Goal: Information Seeking & Learning: Learn about a topic

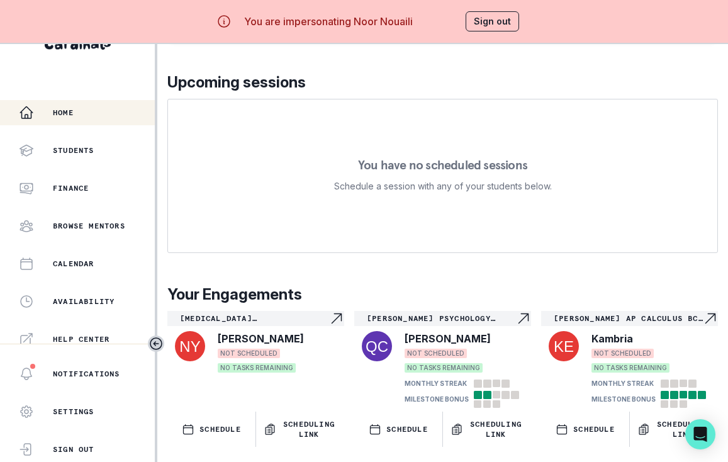
scroll to position [44, 0]
click at [516, 311] on icon "Navigate to engagement page" at bounding box center [523, 318] width 15 height 15
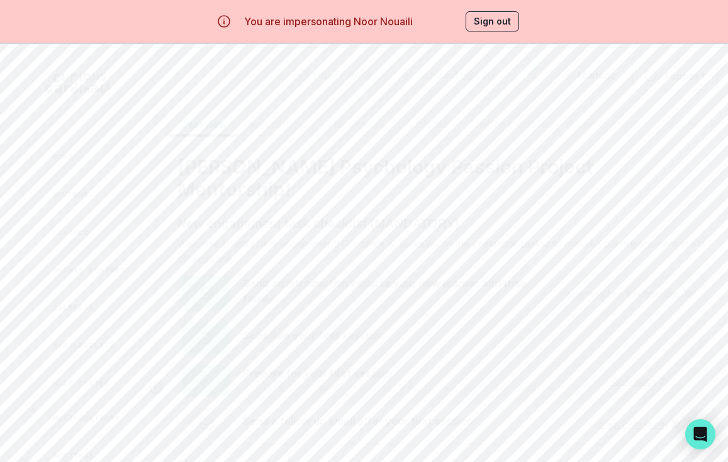
click at [375, 128] on button "Milestones" at bounding box center [355, 124] width 77 height 24
click at [420, 92] on button "Artifacts" at bounding box center [426, 80] width 65 height 24
click at [208, 136] on button "Overview" at bounding box center [202, 124] width 71 height 24
click at [280, 136] on button "Scheduling" at bounding box center [278, 124] width 80 height 24
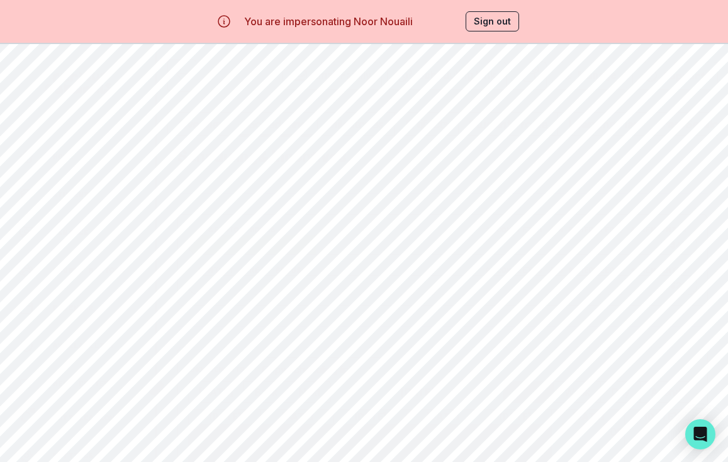
click at [344, 136] on button "Milestones" at bounding box center [355, 124] width 77 height 24
click at [463, 132] on button "Student Profile" at bounding box center [508, 124] width 100 height 24
drag, startPoint x: 173, startPoint y: 138, endPoint x: 645, endPoint y: 355, distance: 519.4
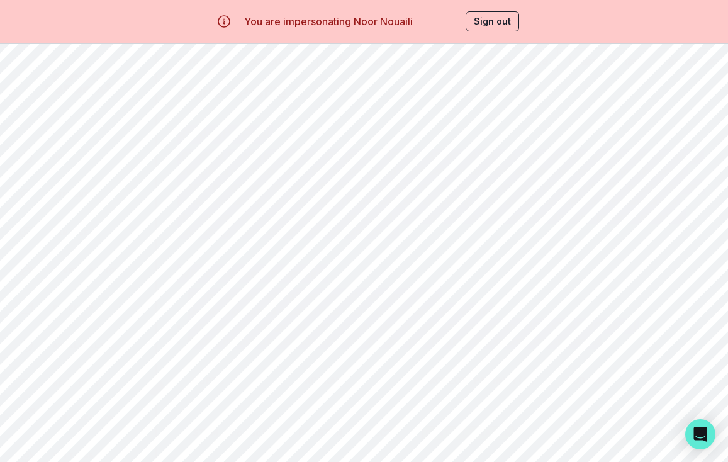
copy div "Student's Goal [PERSON_NAME] is a dynamic 10th grader at [GEOGRAPHIC_DATA] with…"
click at [567, 92] on button "Learning Plan" at bounding box center [605, 80] width 94 height 24
click at [651, 130] on button "Past Sessions" at bounding box center [696, 124] width 91 height 24
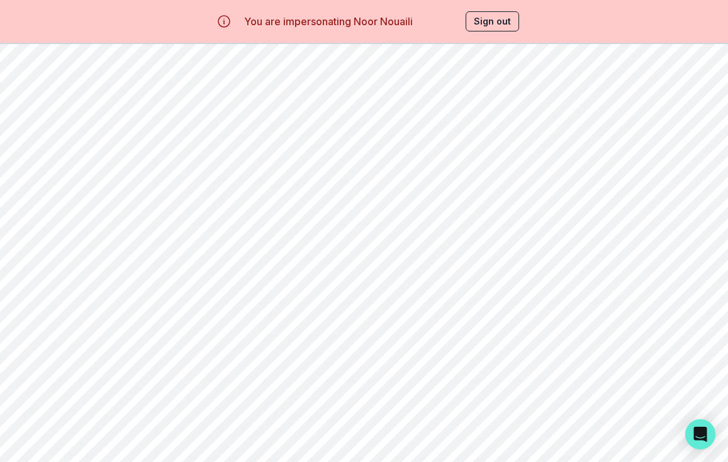
click at [607, 199] on button "Read notes" at bounding box center [629, 190] width 94 height 26
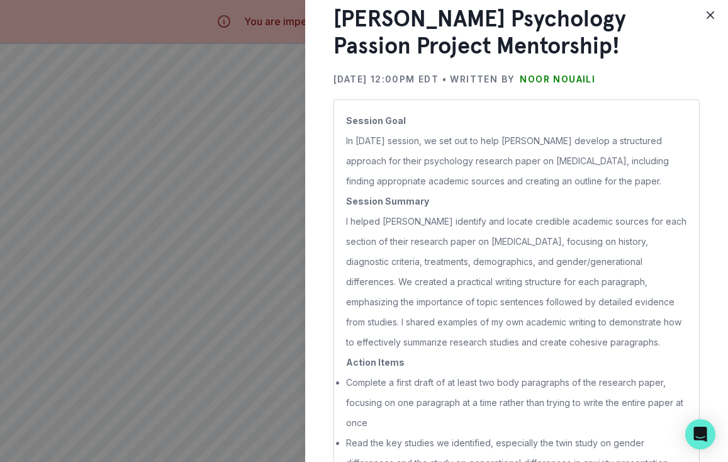
scroll to position [44, 0]
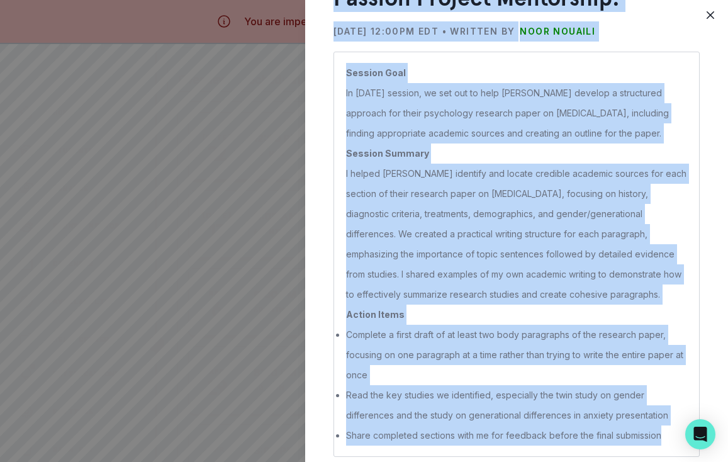
drag, startPoint x: 337, startPoint y: 71, endPoint x: 628, endPoint y: 450, distance: 477.8
click at [628, 450] on div "[PERSON_NAME] Psychology Passion Project Mentorship! [DATE] 12:00PM EDT • Writt…" at bounding box center [517, 207] width 366 height 500
copy div "Lorem'i Dolorsitam Consect Adipisc Elitseddoe! Tem 25, 6953 79:72IN UTL • Etdol…"
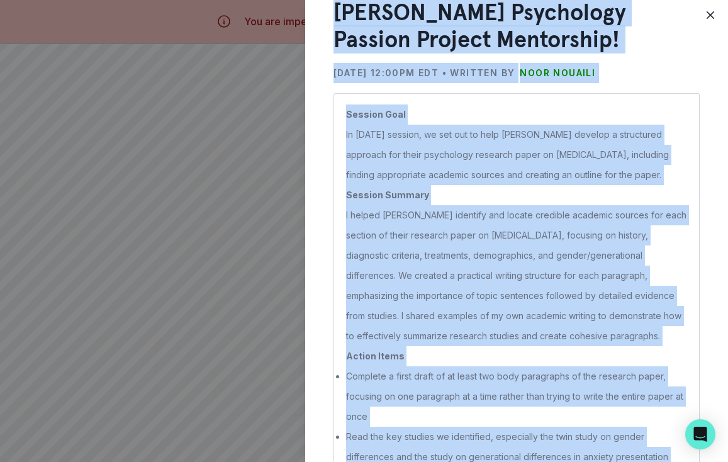
scroll to position [60, 0]
click at [266, 237] on div "[PERSON_NAME] Psychology Passion Project Mentorship! [DATE] 12:00PM EDT • Writt…" at bounding box center [364, 231] width 728 height 462
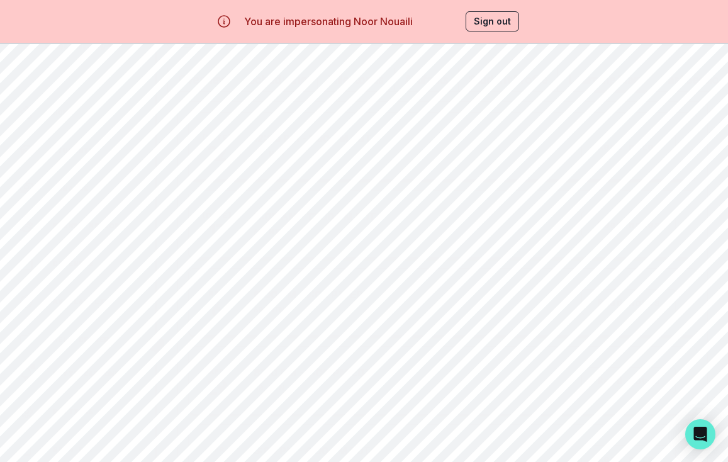
scroll to position [0, 0]
click at [604, 235] on button "Read notes" at bounding box center [629, 224] width 94 height 26
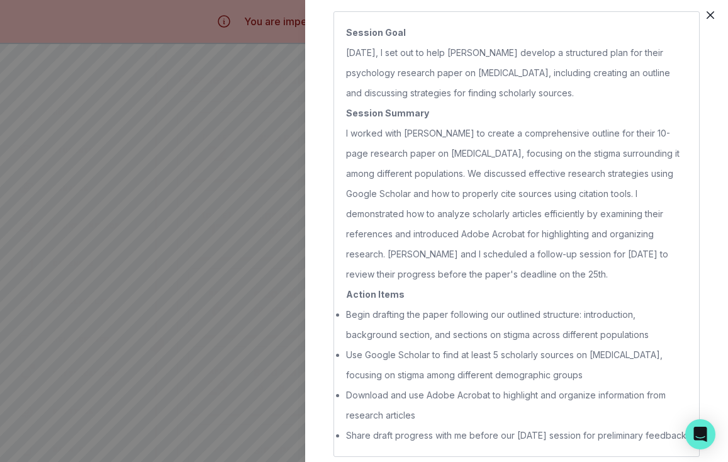
scroll to position [161, 0]
click at [210, 225] on div "[PERSON_NAME] Psychology Passion Project Mentorship! [DATE] 11:00AM EDT • Writt…" at bounding box center [364, 231] width 728 height 462
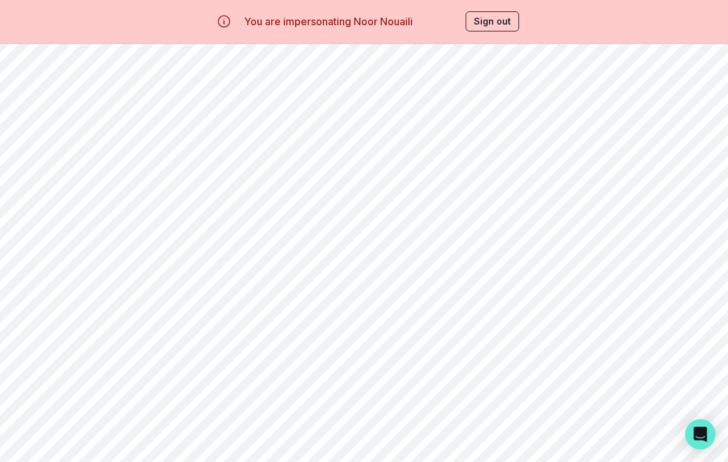
scroll to position [104, 0]
click at [496, 14] on button "Sign out" at bounding box center [493, 21] width 54 height 20
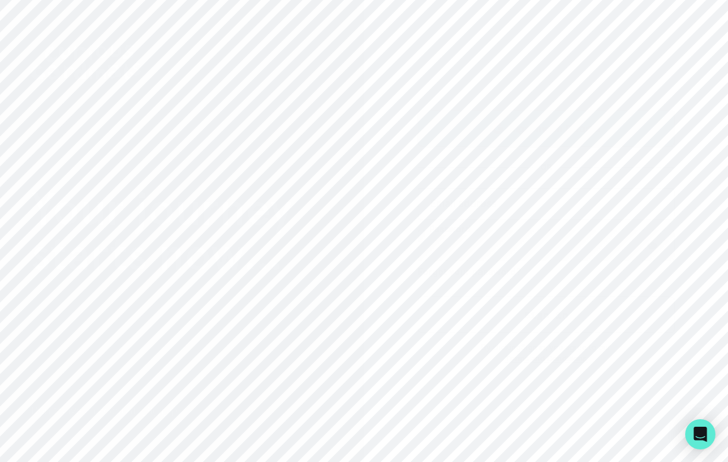
click at [500, 129] on icon "Sign in with Google (GSuite)" at bounding box center [500, 129] width 5 height 5
click at [509, 121] on p "Sign in with Google" at bounding box center [554, 128] width 91 height 15
